Goal: Task Accomplishment & Management: Manage account settings

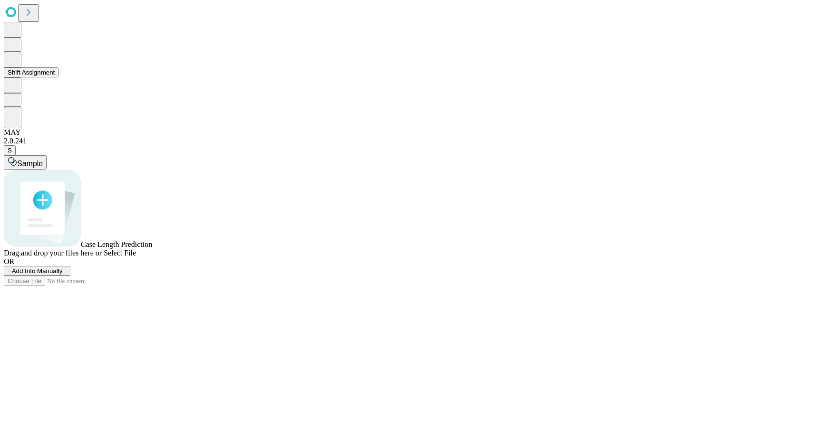
click at [58, 77] on button "Shift Assignment" at bounding box center [31, 72] width 55 height 10
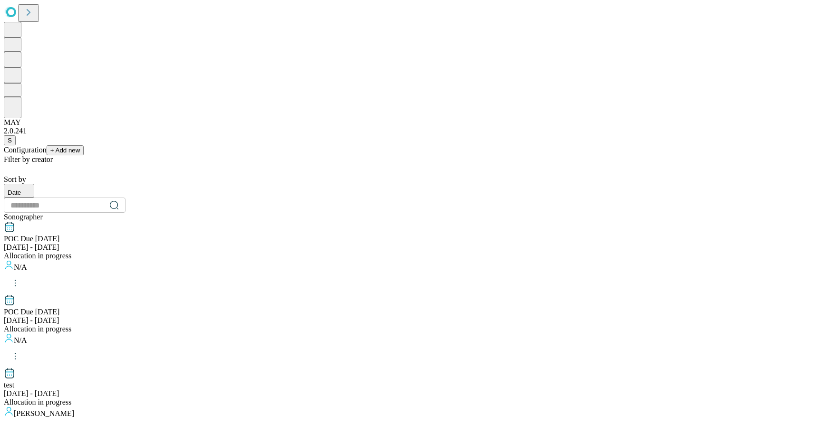
scroll to position [902, 0]
click at [80, 147] on span "+ Add new" at bounding box center [65, 150] width 30 height 7
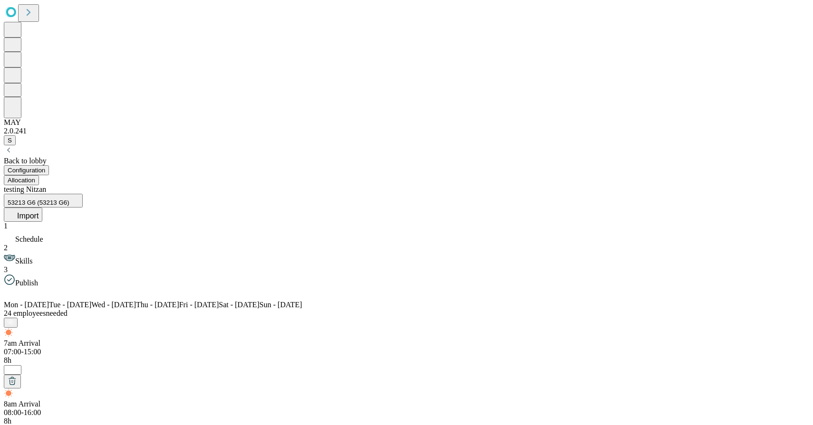
click at [42, 208] on button "Import" at bounding box center [23, 215] width 39 height 14
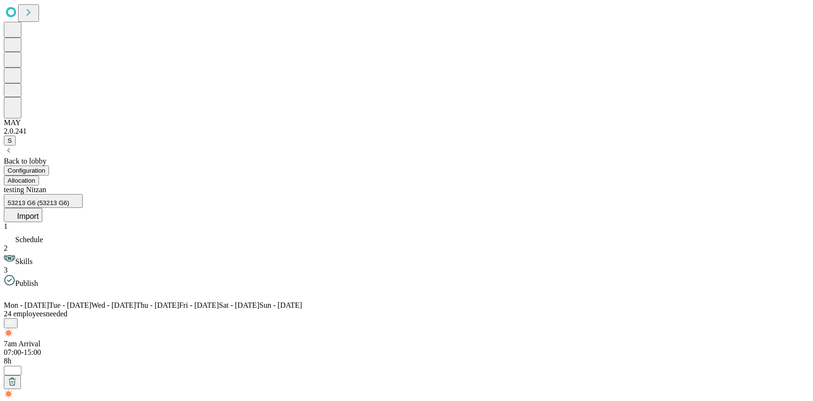
click at [39, 212] on span "Import" at bounding box center [27, 216] width 21 height 8
